Goal: Task Accomplishment & Management: Manage account settings

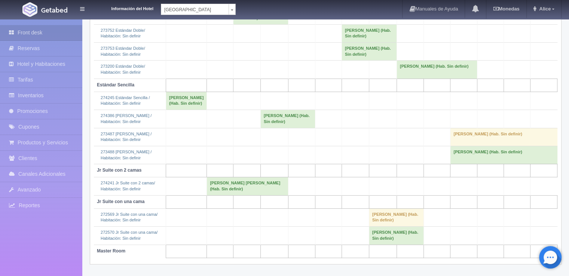
scroll to position [172, 0]
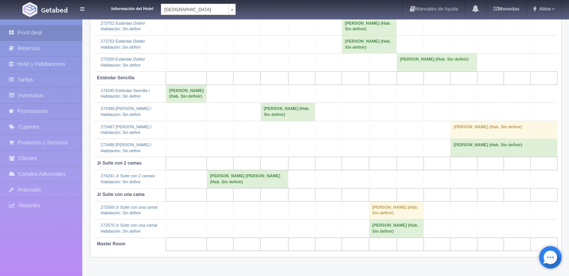
click at [201, 11] on body "Información del Hotel Hotel Plaza Campeche Hotel Plaza Campeche Hotel Plaza Col…" at bounding box center [284, 62] width 569 height 428
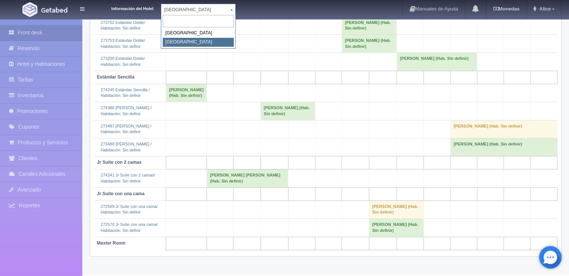
select select "375"
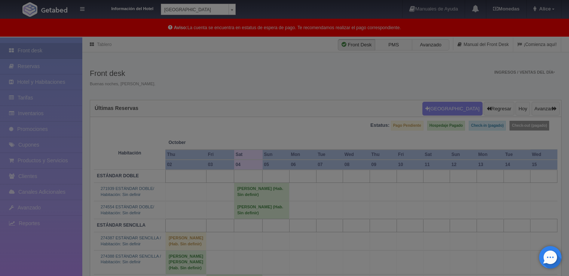
scroll to position [67, 0]
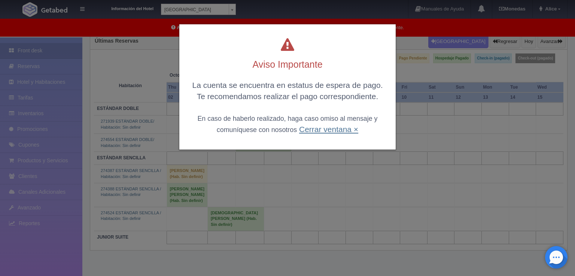
click at [299, 129] on link "Cerrar ventana ×" at bounding box center [328, 129] width 59 height 9
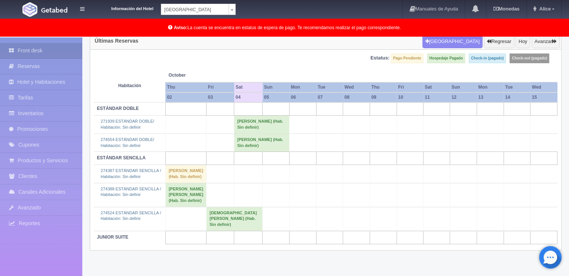
scroll to position [68, 0]
